Goal: Find specific page/section: Find specific page/section

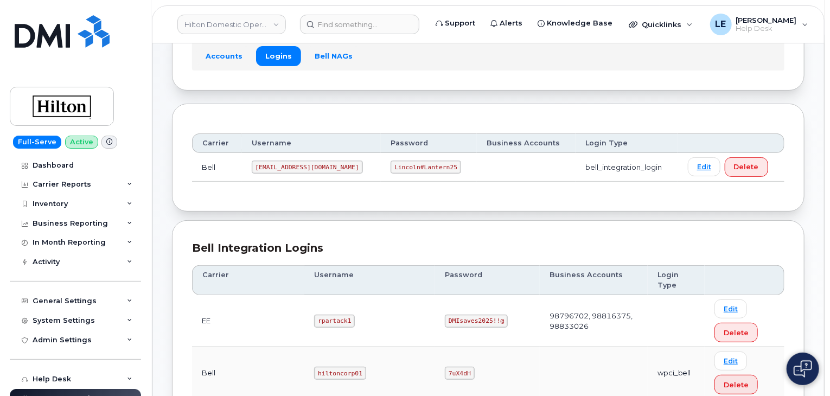
scroll to position [43, 0]
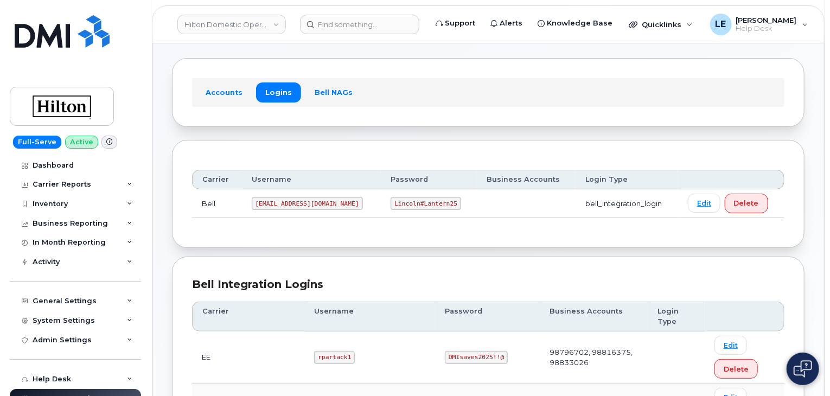
click at [445, 125] on div "Accounts Logins Bell NAGs" at bounding box center [488, 92] width 632 height 68
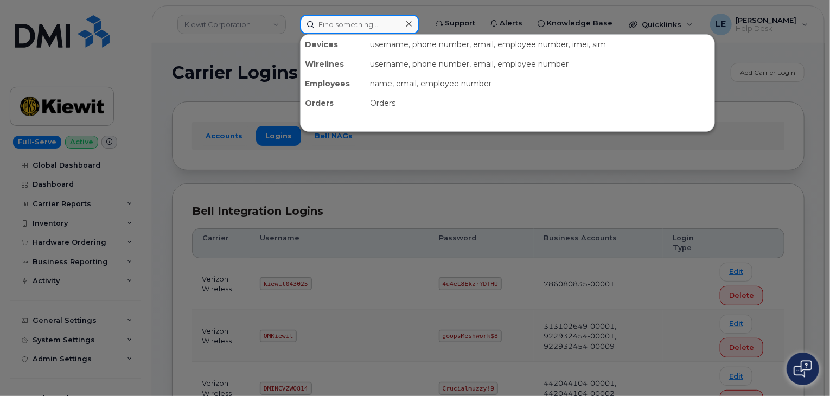
click at [372, 29] on input at bounding box center [359, 25] width 119 height 20
paste input "402) 760 - 1305"
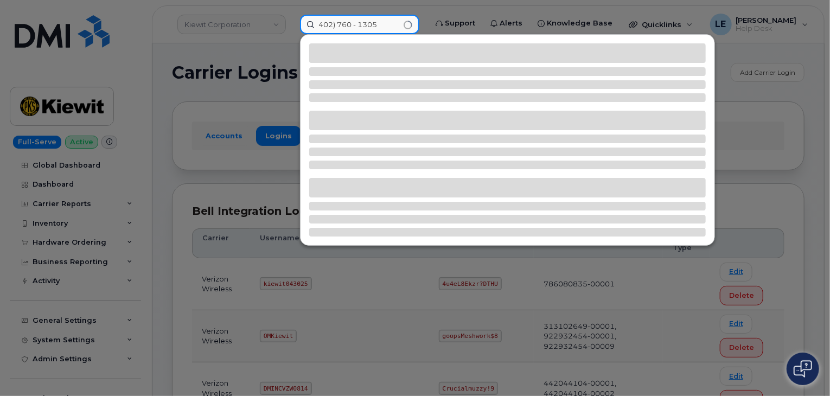
click at [335, 25] on input "402) 760 - 1305" at bounding box center [359, 25] width 119 height 20
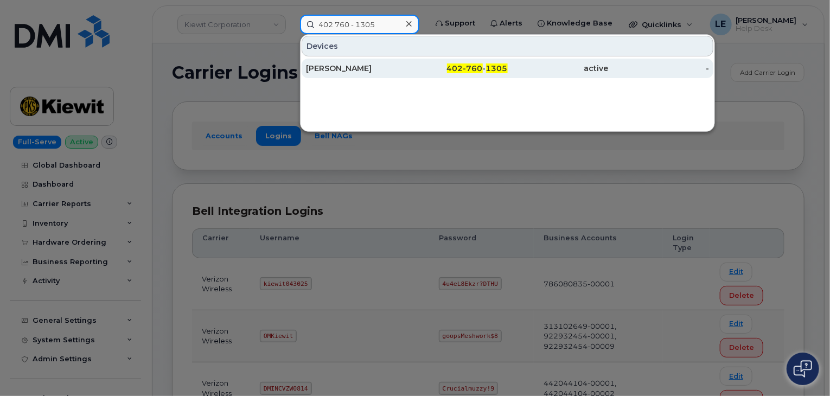
type input "402 760 - 1305"
click at [381, 69] on div "[PERSON_NAME]" at bounding box center [356, 68] width 101 height 11
click at [380, 68] on div "[PERSON_NAME]" at bounding box center [356, 68] width 101 height 11
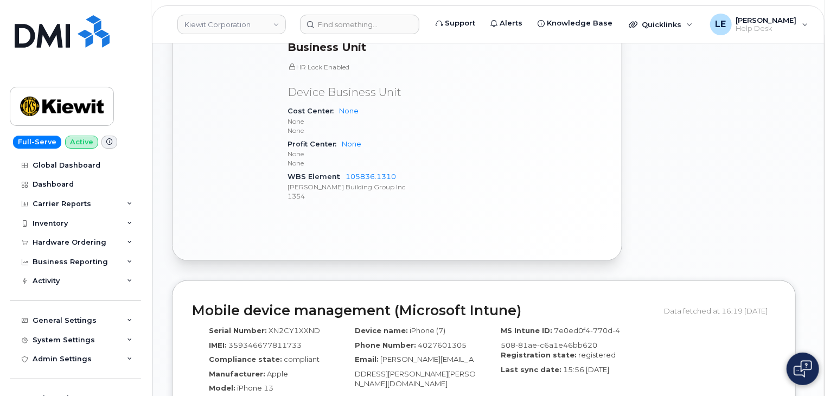
scroll to position [651, 0]
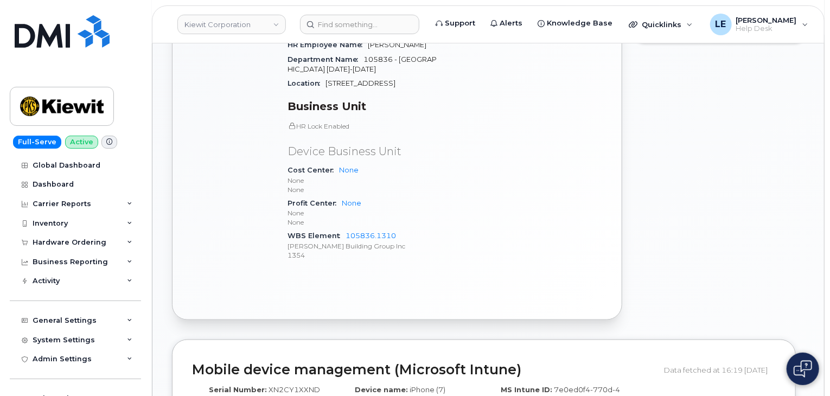
click at [356, 35] on header "Kiewit Corporation Support Alerts Knowledge Base Quicklinks Suspend / Cancel De…" at bounding box center [488, 24] width 673 height 38
click at [356, 33] on header "Kiewit Corporation Support Alerts Knowledge Base Quicklinks Suspend / Cancel De…" at bounding box center [488, 24] width 673 height 38
click at [355, 27] on input at bounding box center [359, 25] width 119 height 20
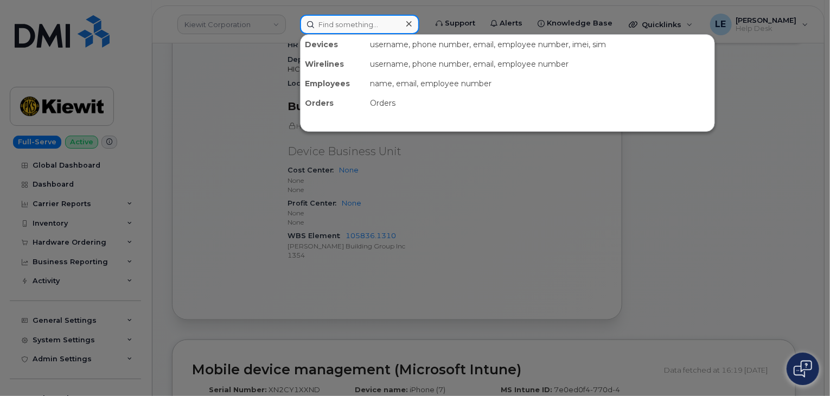
click at [354, 24] on input at bounding box center [359, 25] width 119 height 20
click at [351, 23] on input at bounding box center [359, 25] width 119 height 20
paste input "(561) 709-9303"
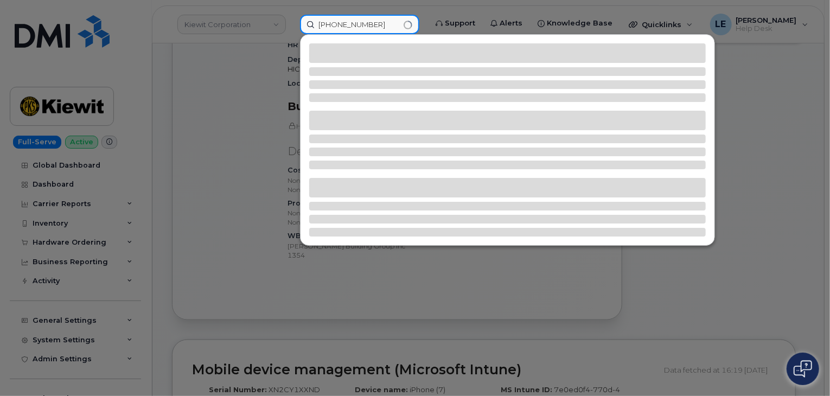
type input "(561) 709-9303"
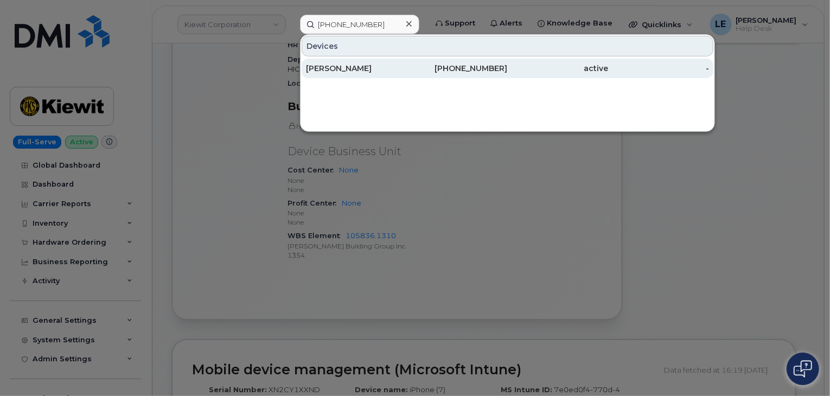
click at [360, 59] on div "Betsy Moreno" at bounding box center [356, 69] width 101 height 20
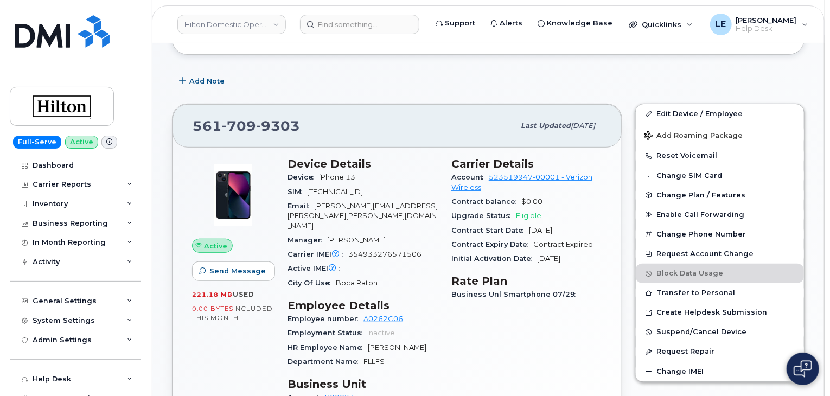
scroll to position [208, 0]
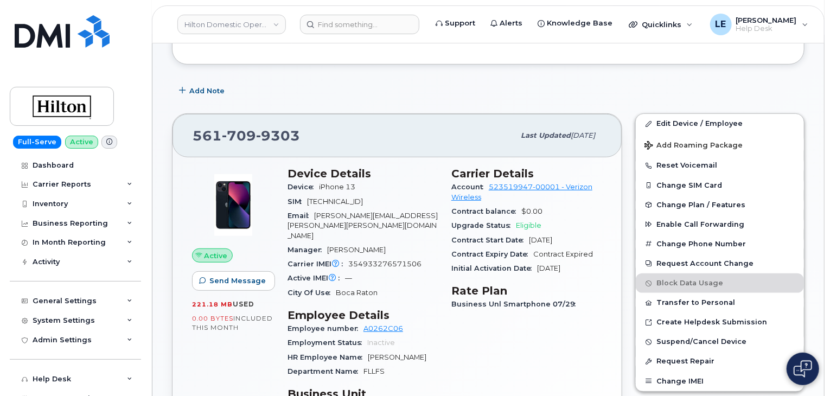
click at [425, 126] on div "[PHONE_NUMBER]" at bounding box center [354, 135] width 322 height 23
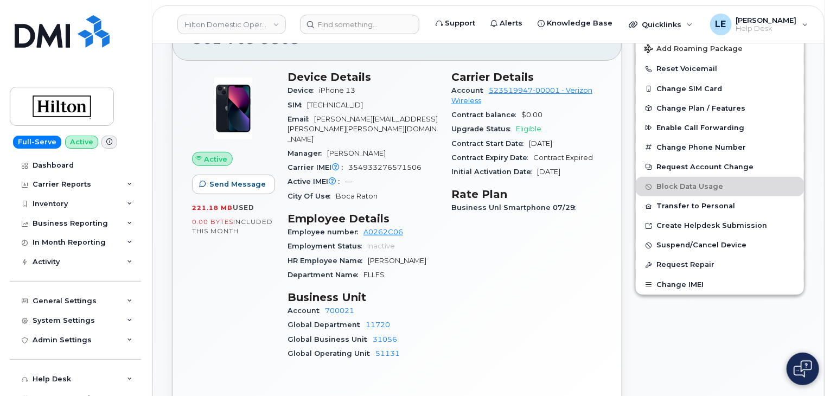
scroll to position [317, 0]
